Goal: Find specific page/section: Find specific page/section

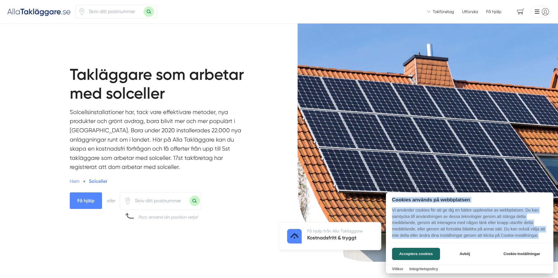
drag, startPoint x: 401, startPoint y: 241, endPoint x: 97, endPoint y: 189, distance: 308.1
click at [175, 202] on div at bounding box center [279, 139] width 558 height 278
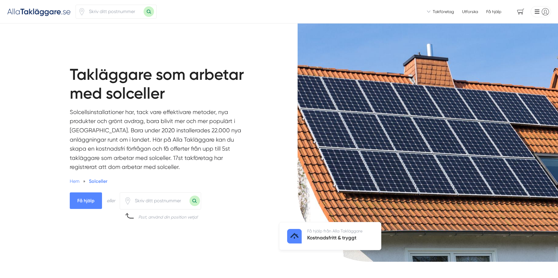
click at [176, 202] on input "number" at bounding box center [160, 200] width 58 height 13
click at [194, 200] on button "Sök med postnummer" at bounding box center [194, 201] width 10 height 10
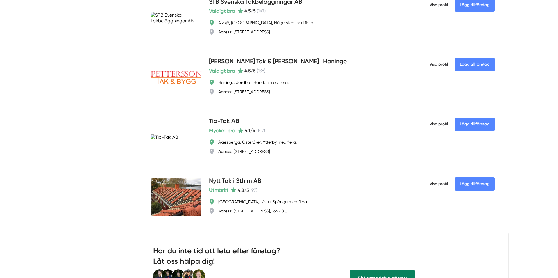
scroll to position [1454, 0]
